Goal: Transaction & Acquisition: Purchase product/service

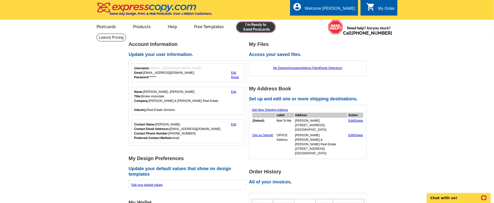
click at [245, 31] on link at bounding box center [256, 27] width 38 height 10
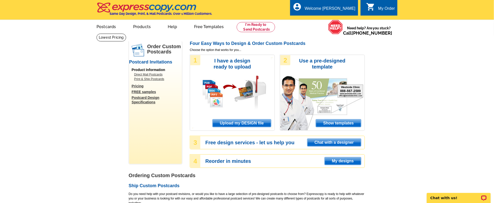
click at [233, 122] on span "Upload my DESIGN file" at bounding box center [242, 123] width 58 height 8
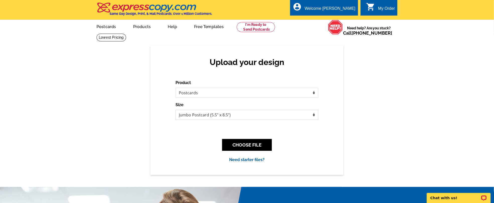
click at [206, 115] on select "Jumbo Postcard (5.5" x 8.5") Regular Postcard (4.25" x 5.6") Panoramic Postcard…" at bounding box center [247, 115] width 143 height 10
select select "1"
click at [230, 141] on button "CHOOSE FILE" at bounding box center [247, 145] width 50 height 12
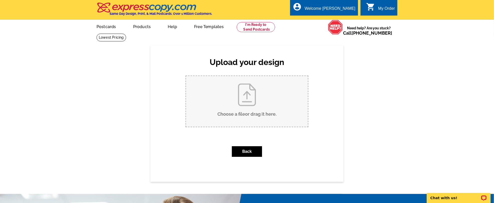
click at [220, 111] on input "Choose a file or drag it here ." at bounding box center [247, 101] width 122 height 51
type input "C:\fakepath\FINAL - JS PC - 904 Schiller Ct.pdf"
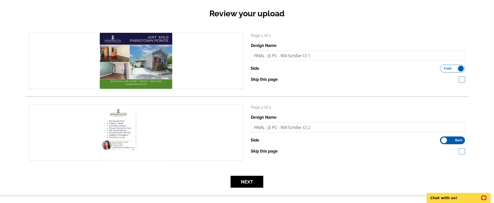
scroll to position [51, 0]
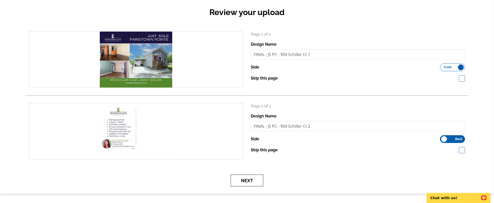
click at [235, 181] on button "Next" at bounding box center [247, 181] width 33 height 12
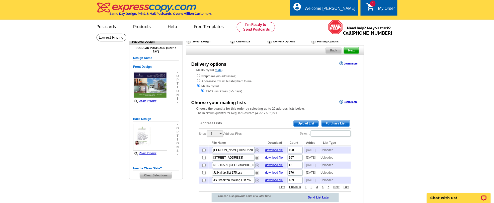
click at [317, 122] on span "Upload List" at bounding box center [306, 123] width 25 height 6
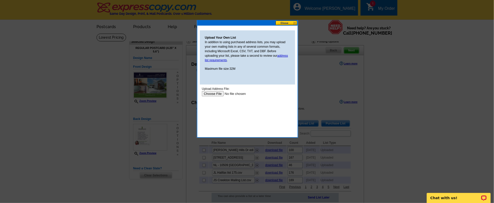
click at [215, 94] on input "file" at bounding box center [233, 93] width 63 height 5
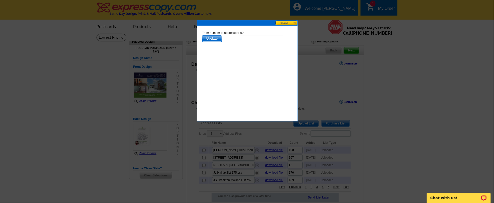
click at [219, 38] on span "Update" at bounding box center [212, 38] width 20 height 6
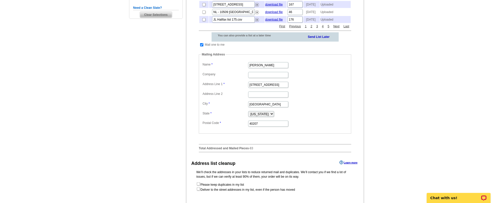
scroll to position [196, 0]
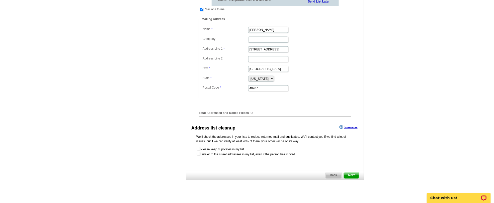
click at [352, 178] on span "Next" at bounding box center [351, 175] width 15 height 6
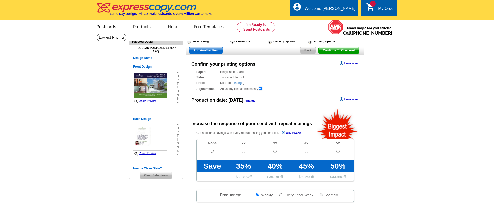
radio input "false"
click at [212, 155] on span at bounding box center [212, 157] width 31 height 6
click at [213, 152] on input "radio" at bounding box center [212, 151] width 3 height 3
radio input "true"
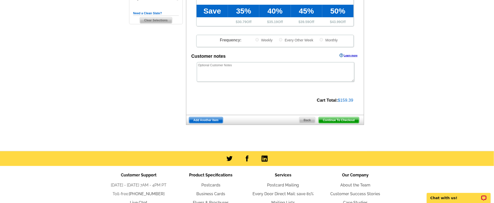
scroll to position [156, 0]
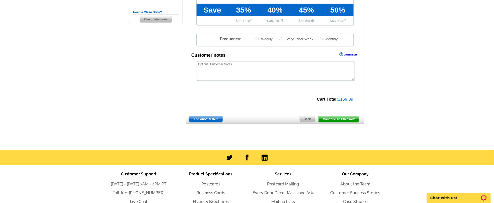
click at [329, 121] on span "Continue To Checkout" at bounding box center [339, 119] width 40 height 6
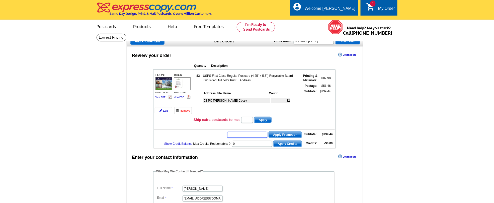
click at [232, 138] on input "text" at bounding box center [247, 135] width 40 height 6
click at [236, 138] on input "text" at bounding box center [247, 135] width 40 height 6
type input "SMS40"
click at [275, 138] on span "Apply Promotion" at bounding box center [285, 135] width 33 height 6
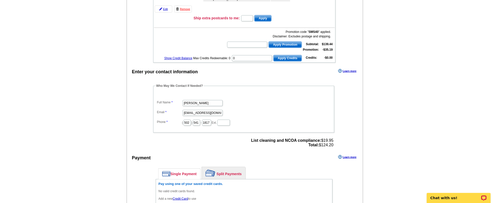
scroll to position [97, 0]
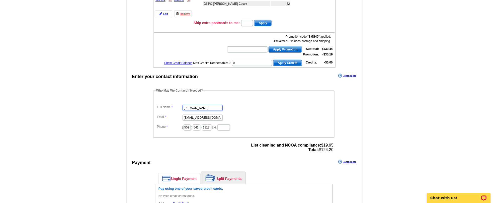
click at [190, 111] on input "Jessica Bray" at bounding box center [203, 108] width 40 height 6
drag, startPoint x: 189, startPoint y: 113, endPoint x: 203, endPoint y: 113, distance: 14.0
click at [203, 111] on input "Jessica Bray" at bounding box center [203, 108] width 40 height 6
type input "J"
type input "[PERSON_NAME]"
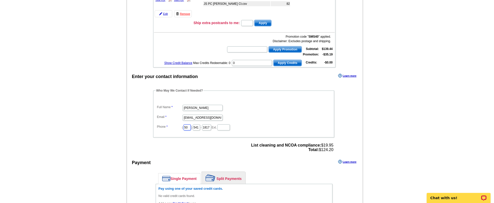
type input "502"
type input "555"
type input "5555"
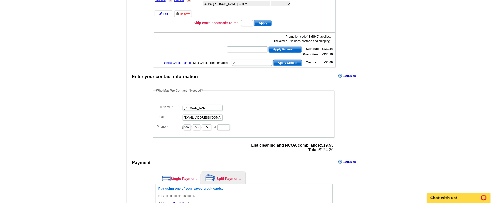
click at [231, 121] on dd "[EMAIL_ADDRESS][DOMAIN_NAME]" at bounding box center [244, 117] width 176 height 8
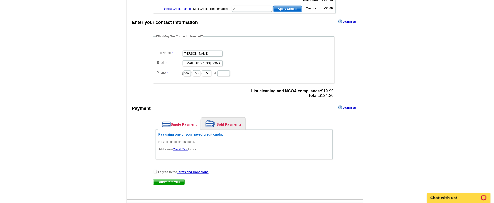
scroll to position [157, 0]
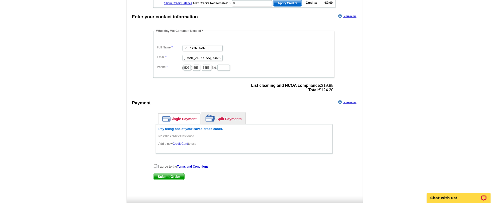
click at [157, 168] on input "checkbox" at bounding box center [155, 165] width 3 height 3
checkbox input "true"
click at [179, 146] on link "Credit Card" at bounding box center [180, 144] width 15 height 4
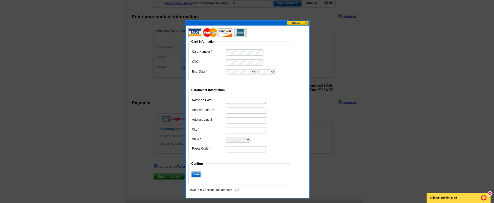
click at [230, 101] on input "Name on Card" at bounding box center [246, 101] width 40 height 6
type input "[PERSON_NAME]"
type input "[STREET_ADDRESS]"
type input "Louisville"
select select "KY"
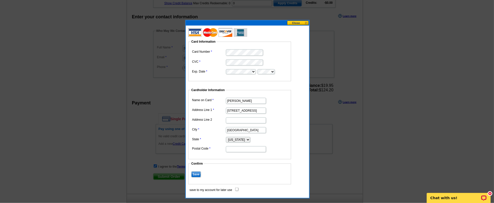
type input "40206"
click at [291, 140] on fieldset "Cardholder Information Name on Card Jacqueline W Klein Address Line 1 3025 Lexi…" at bounding box center [239, 123] width 103 height 71
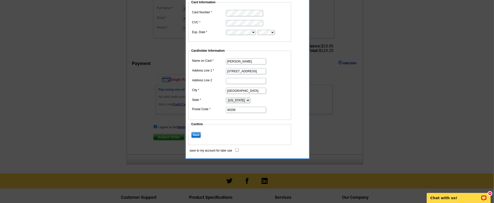
scroll to position [203, 0]
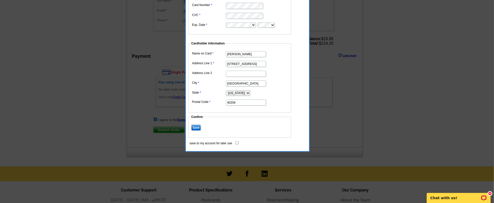
click at [195, 128] on input "Save" at bounding box center [196, 128] width 10 height 6
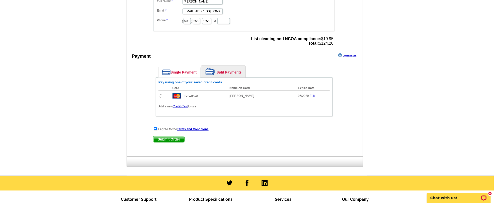
click at [159, 101] on td at bounding box center [165, 96] width 12 height 11
drag, startPoint x: 163, startPoint y: 100, endPoint x: 163, endPoint y: 102, distance: 2.6
click at [163, 100] on td at bounding box center [165, 96] width 12 height 11
click at [162, 98] on input "radio" at bounding box center [160, 95] width 3 height 3
radio input "true"
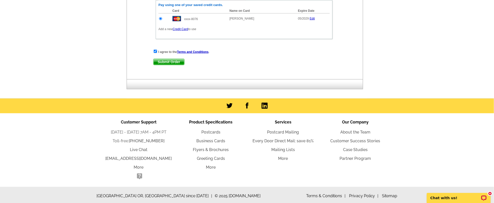
scroll to position [290, 0]
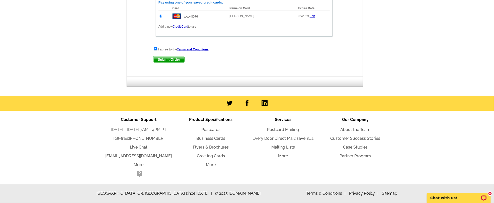
click at [166, 62] on span "Submit Order" at bounding box center [169, 59] width 31 height 6
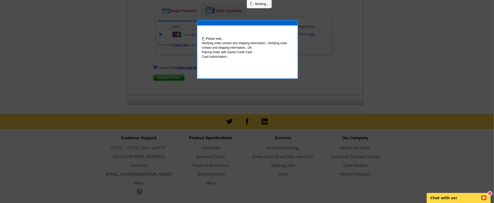
scroll to position [315, 0]
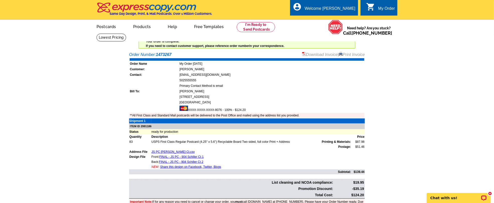
click at [349, 52] on link "Print Invoice" at bounding box center [352, 54] width 26 height 4
